Goal: Task Accomplishment & Management: Manage account settings

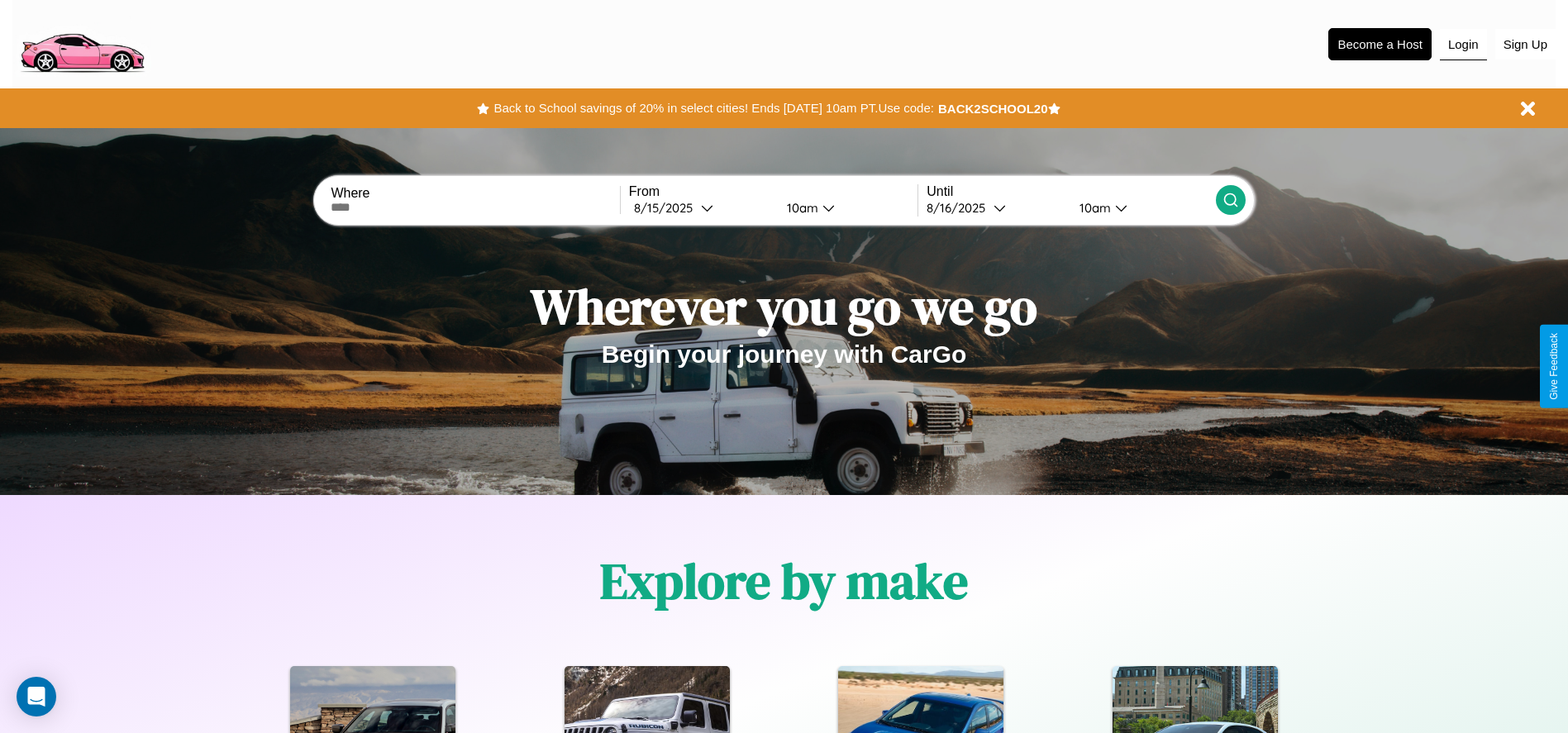
click at [1463, 44] on button "Login" at bounding box center [1463, 44] width 47 height 31
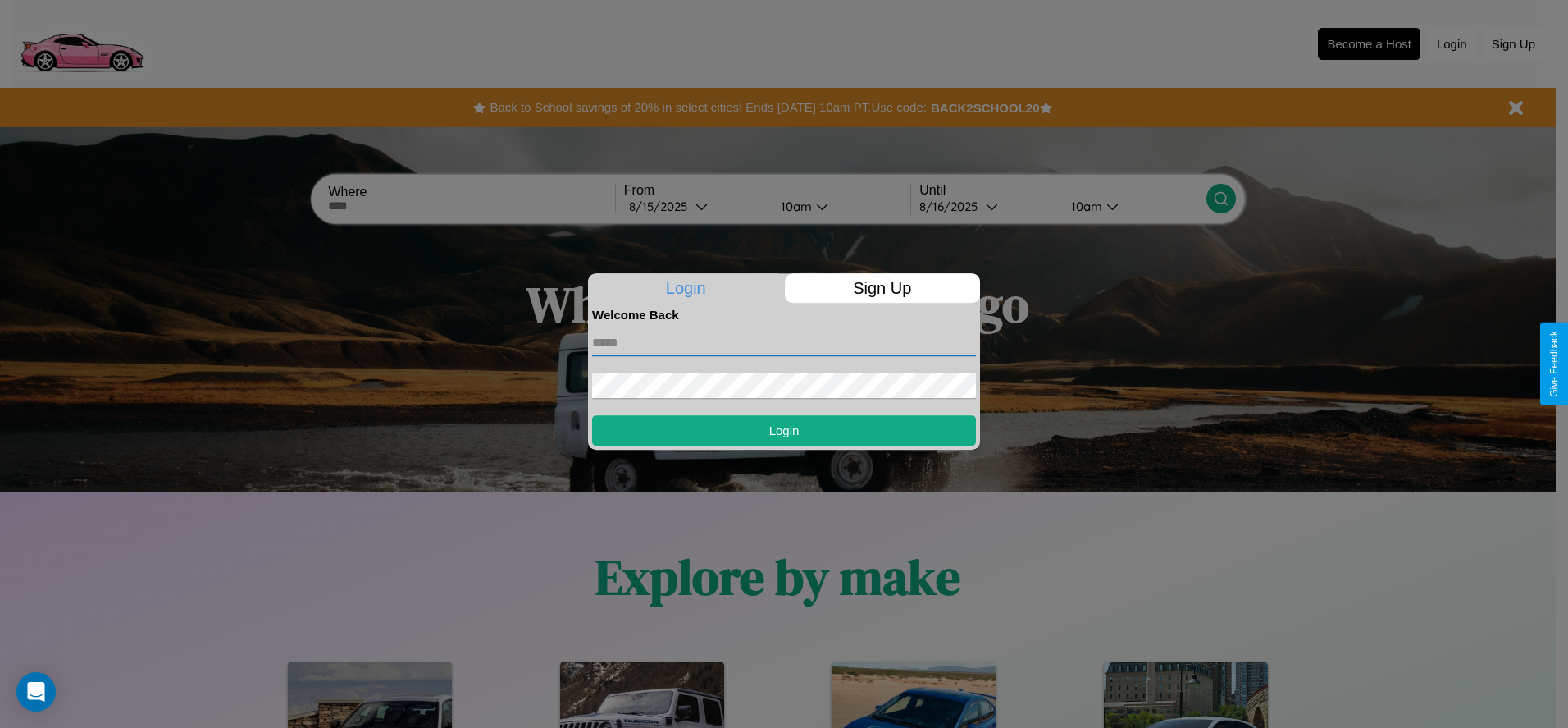
click at [784, 342] on input "text" at bounding box center [784, 342] width 384 height 26
type input "**********"
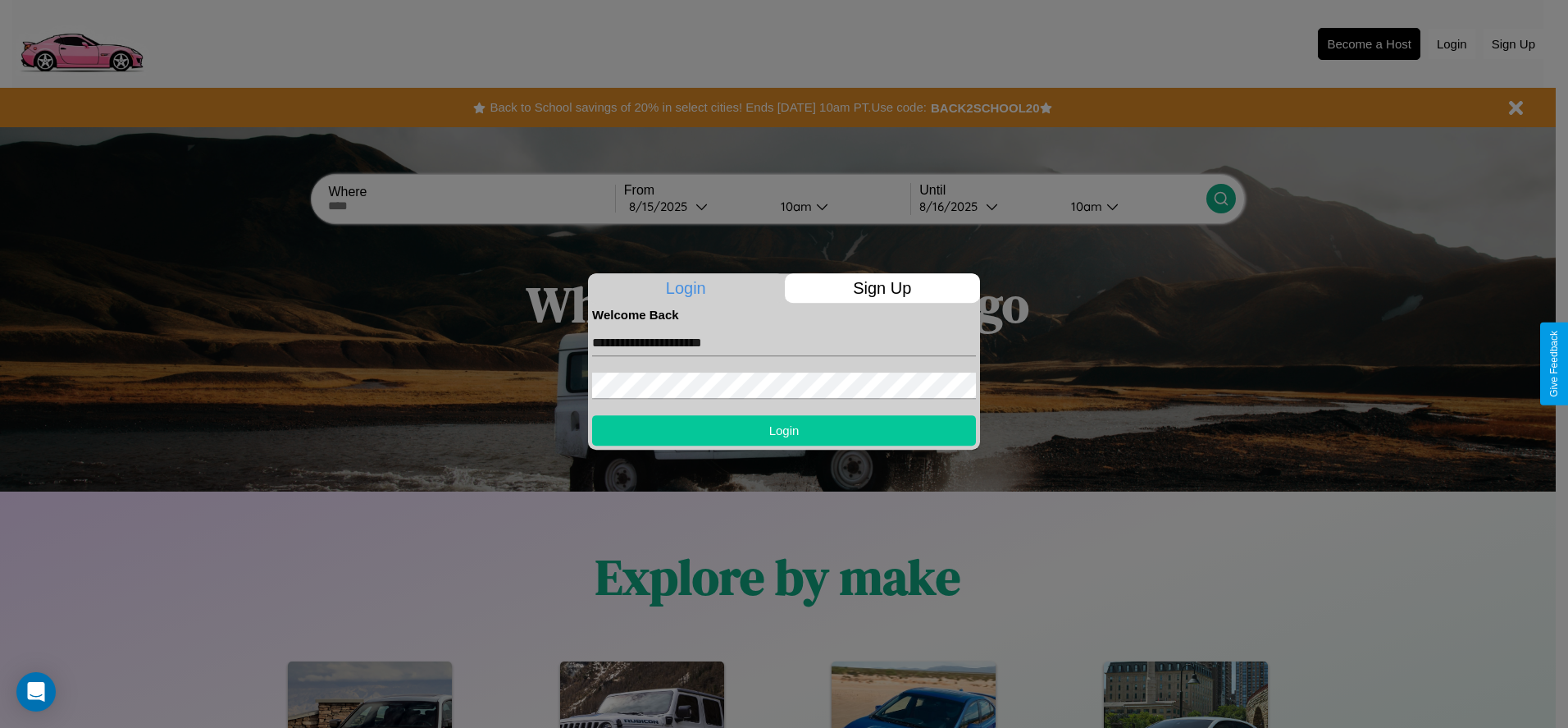
click at [784, 430] on button "Login" at bounding box center [784, 430] width 384 height 30
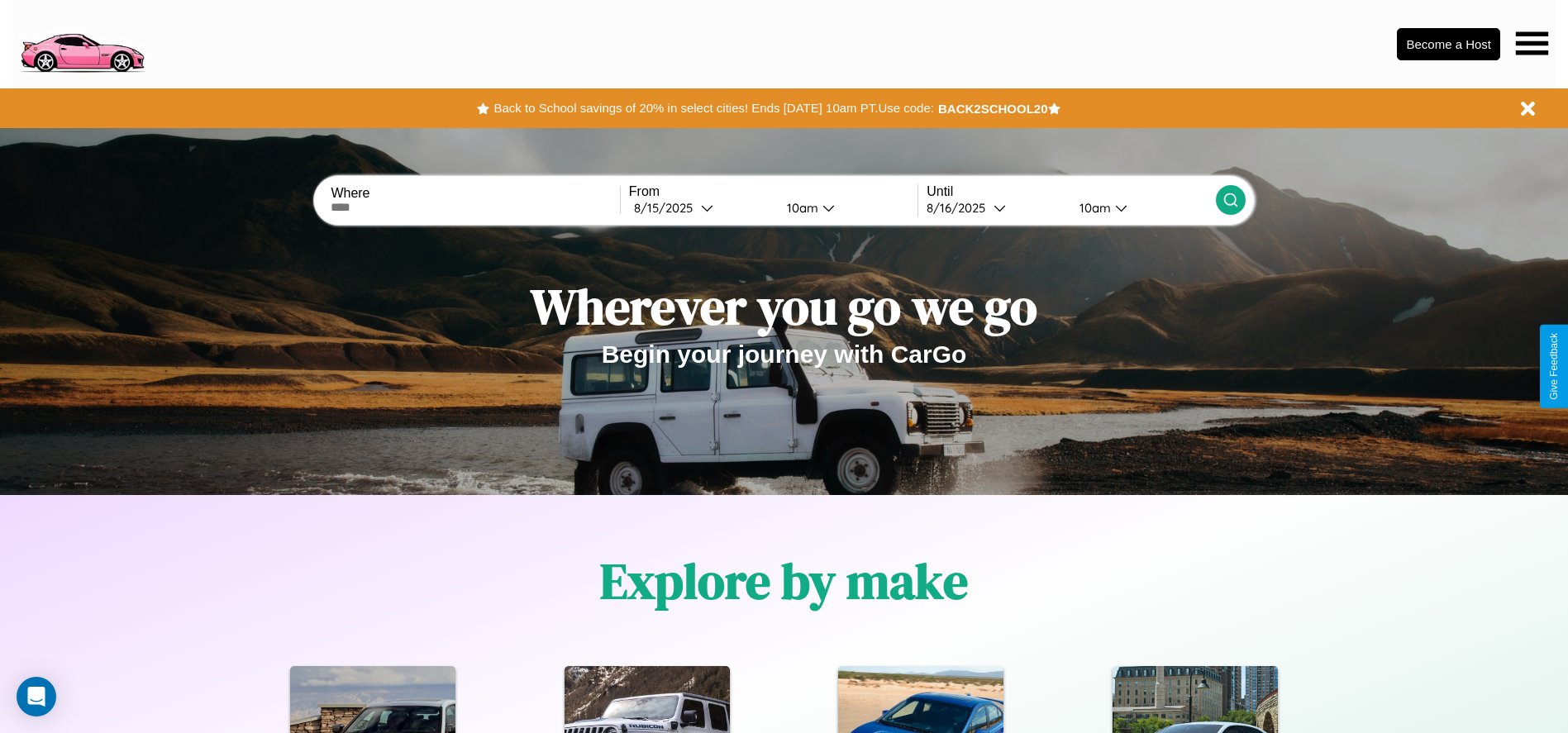
click at [1531, 43] on icon at bounding box center [1531, 43] width 32 height 24
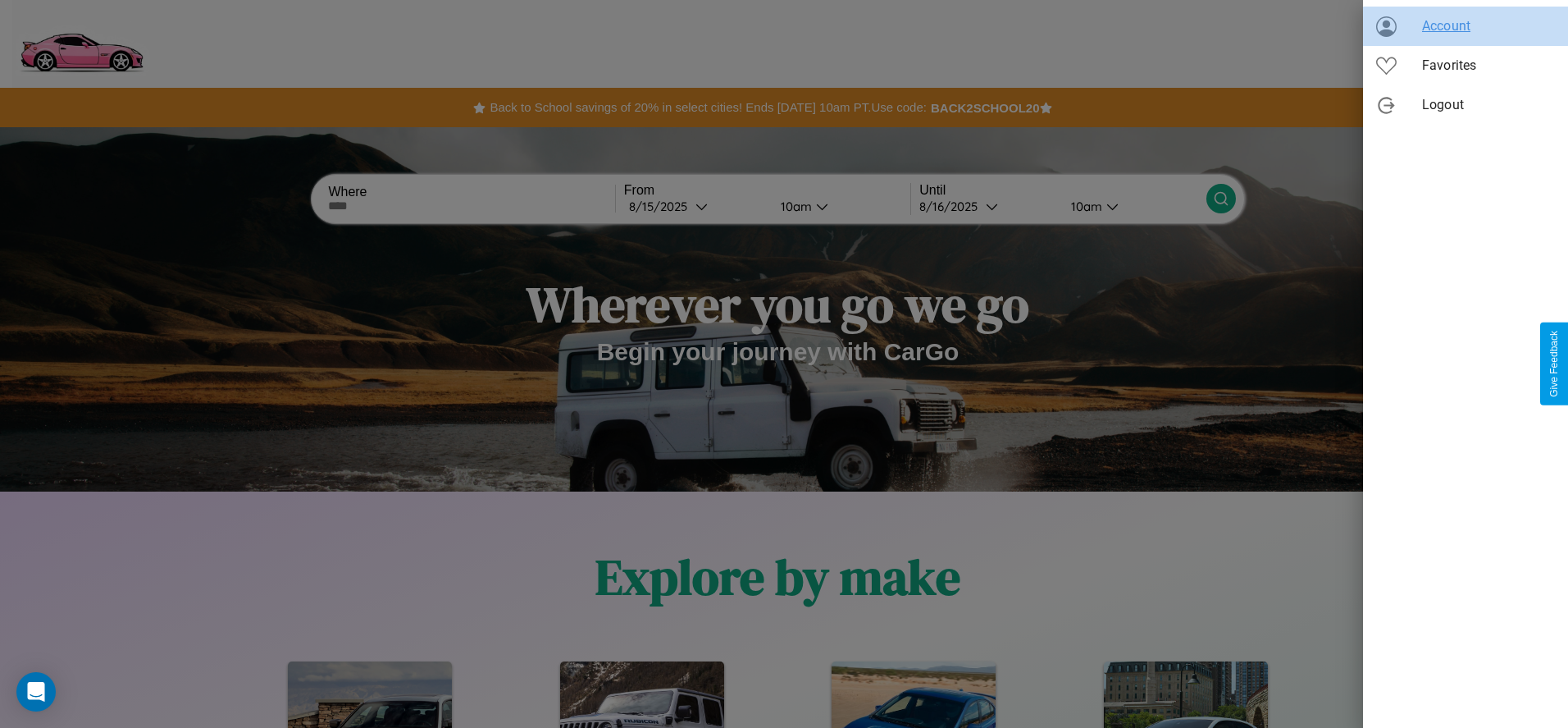
click at [1466, 26] on span "Account" at bounding box center [1488, 26] width 133 height 20
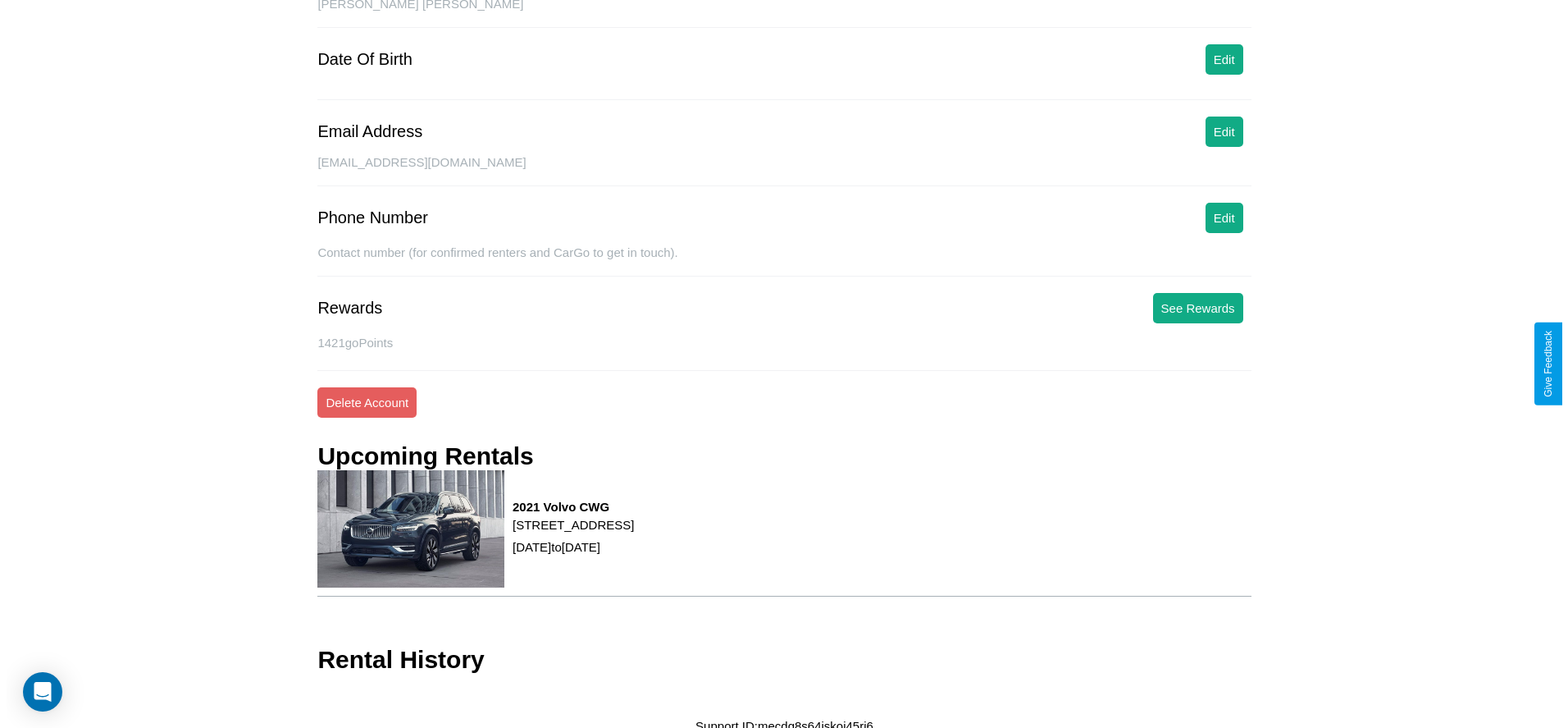
scroll to position [192, 0]
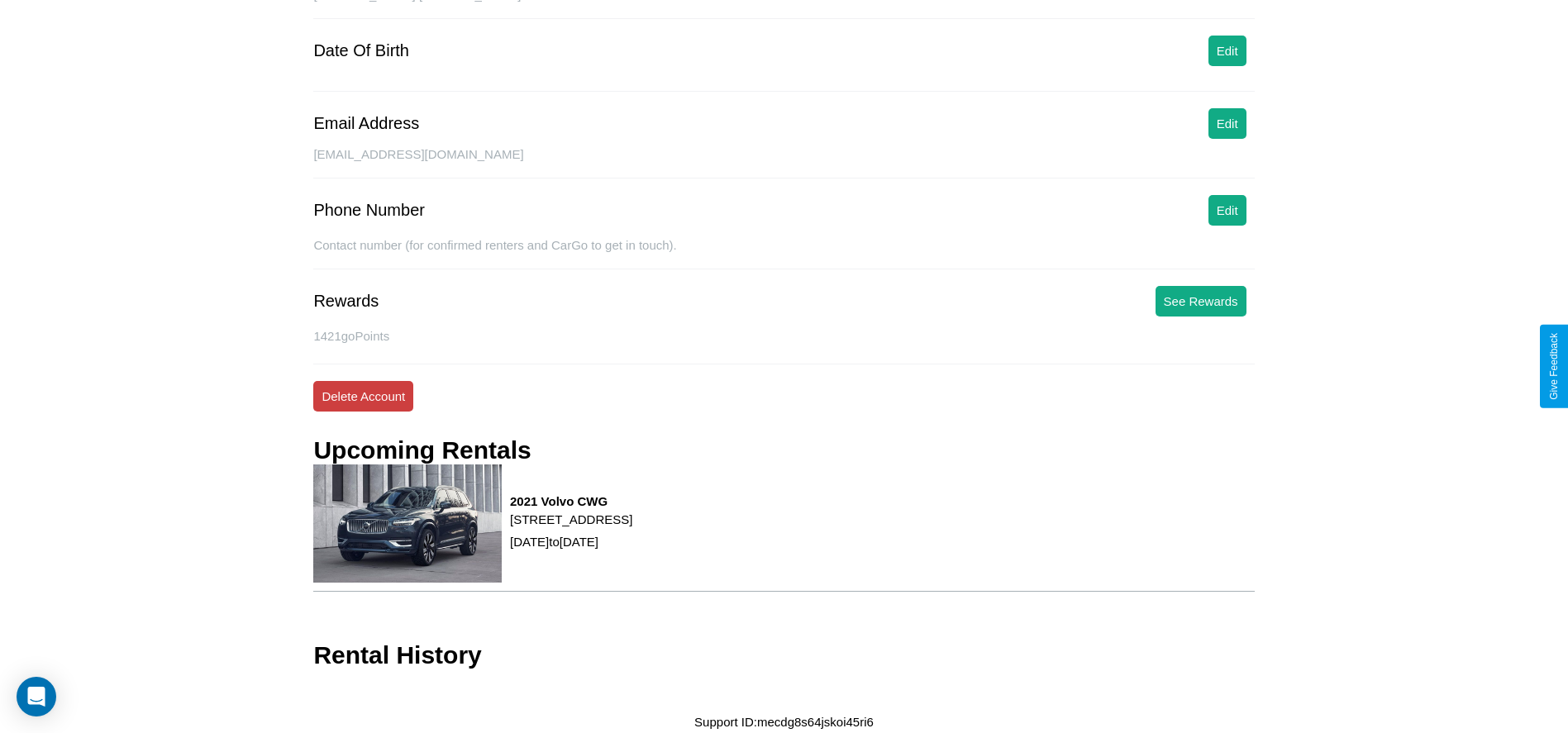
click at [363, 395] on button "Delete Account" at bounding box center [363, 395] width 100 height 30
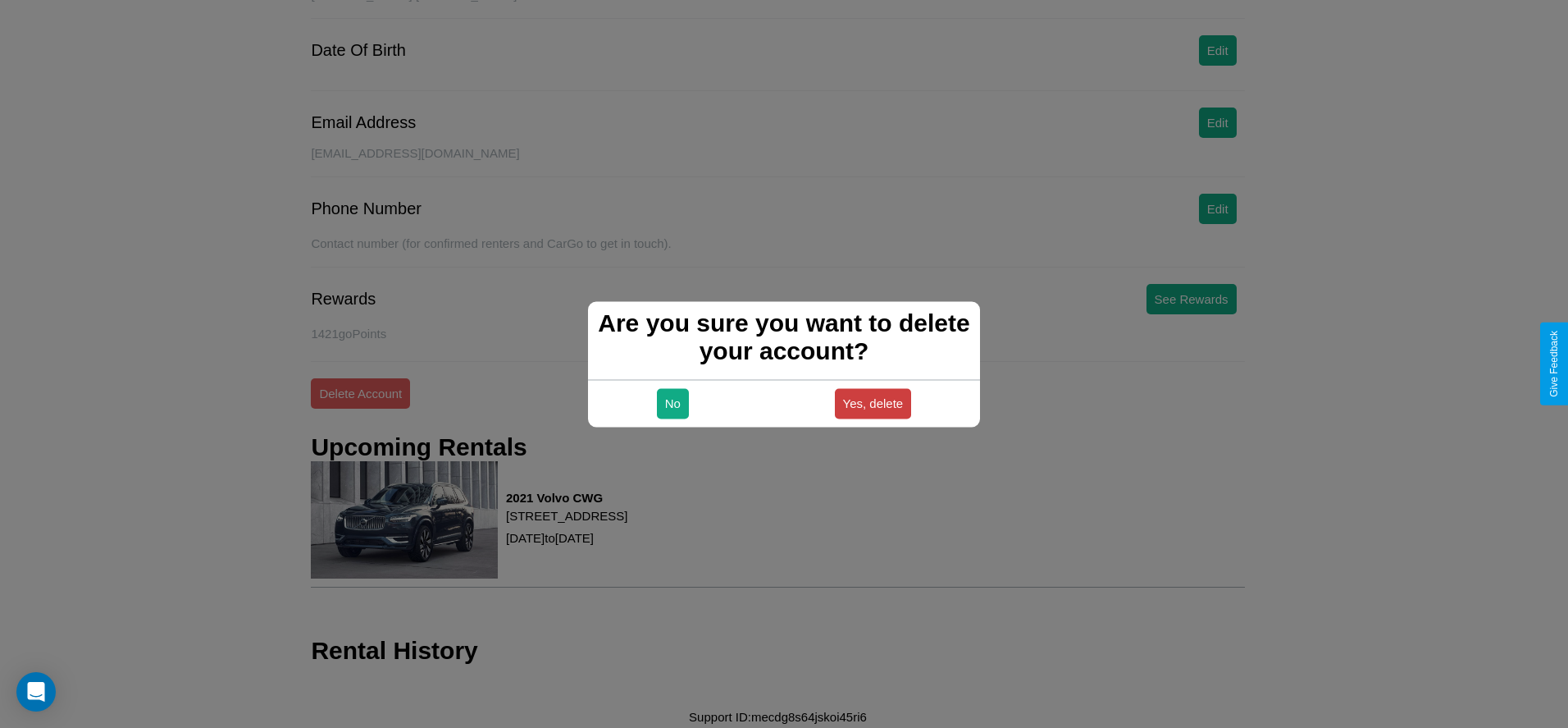
click at [873, 403] on button "Yes, delete" at bounding box center [873, 403] width 77 height 30
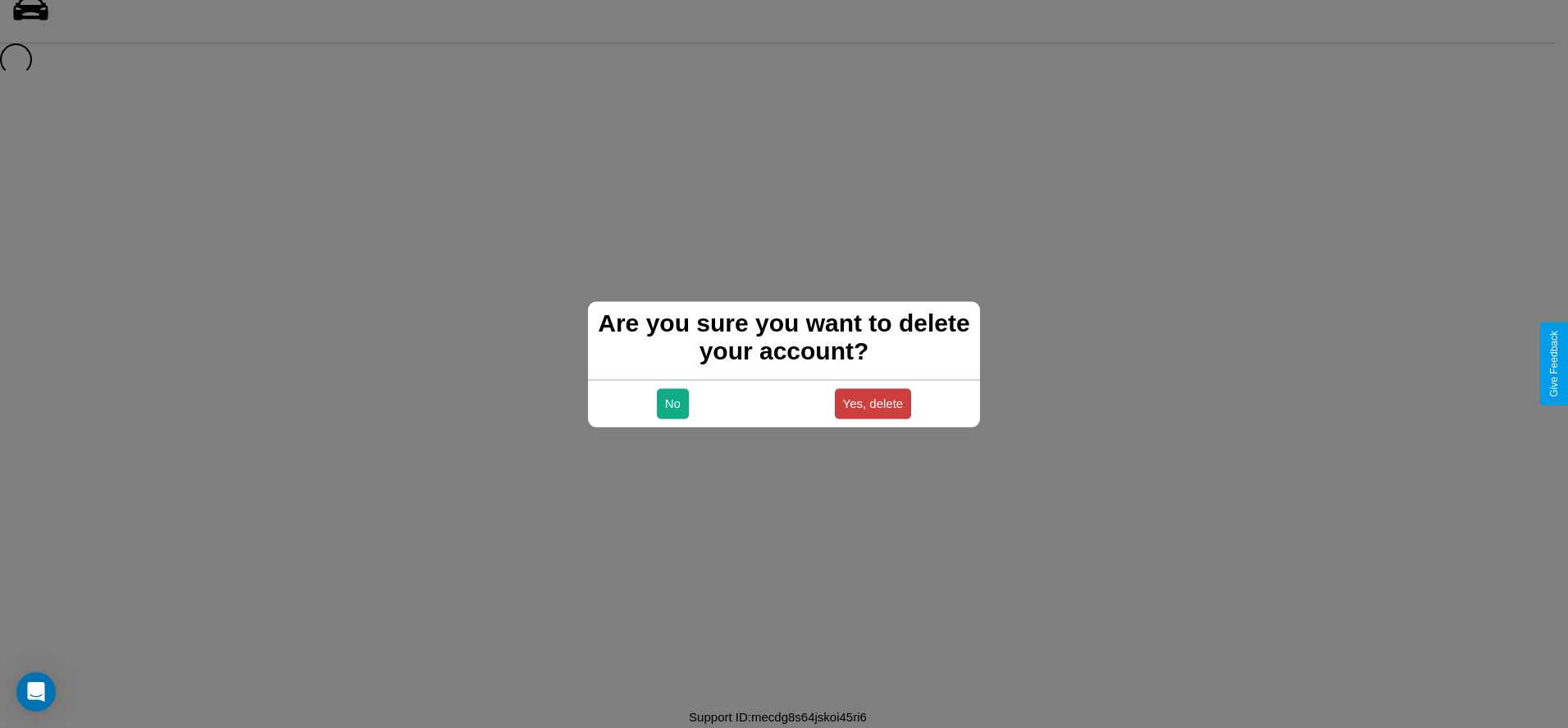
scroll to position [22, 0]
